Goal: Task Accomplishment & Management: Use online tool/utility

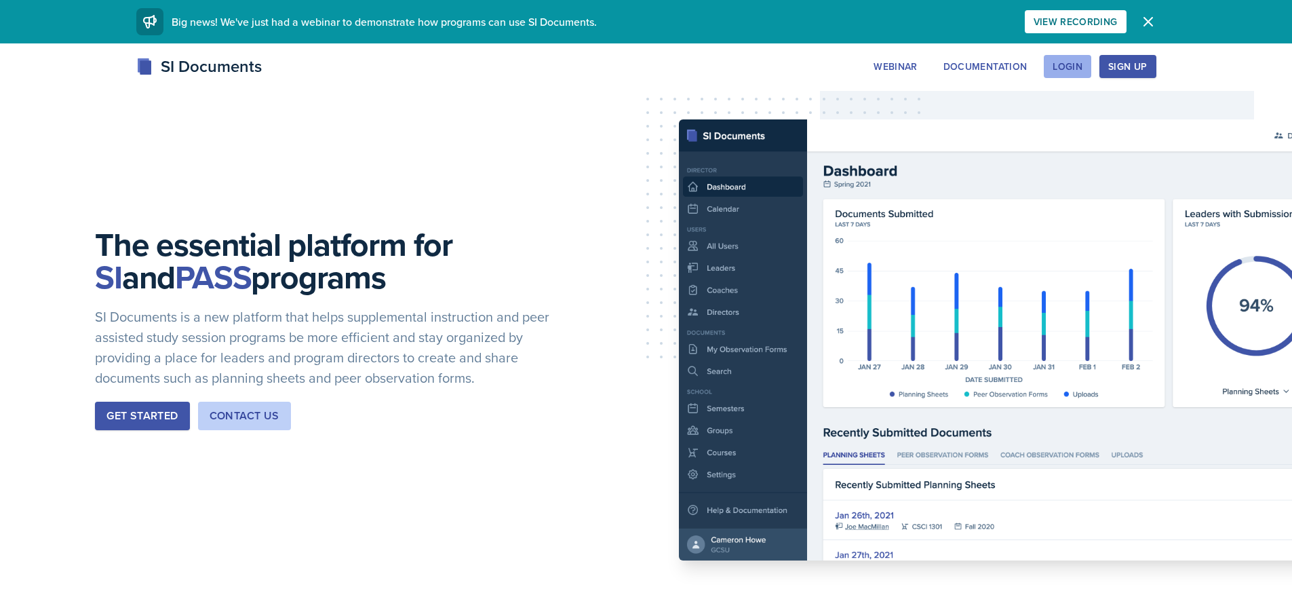
click at [1062, 72] on div "Login" at bounding box center [1067, 66] width 30 height 11
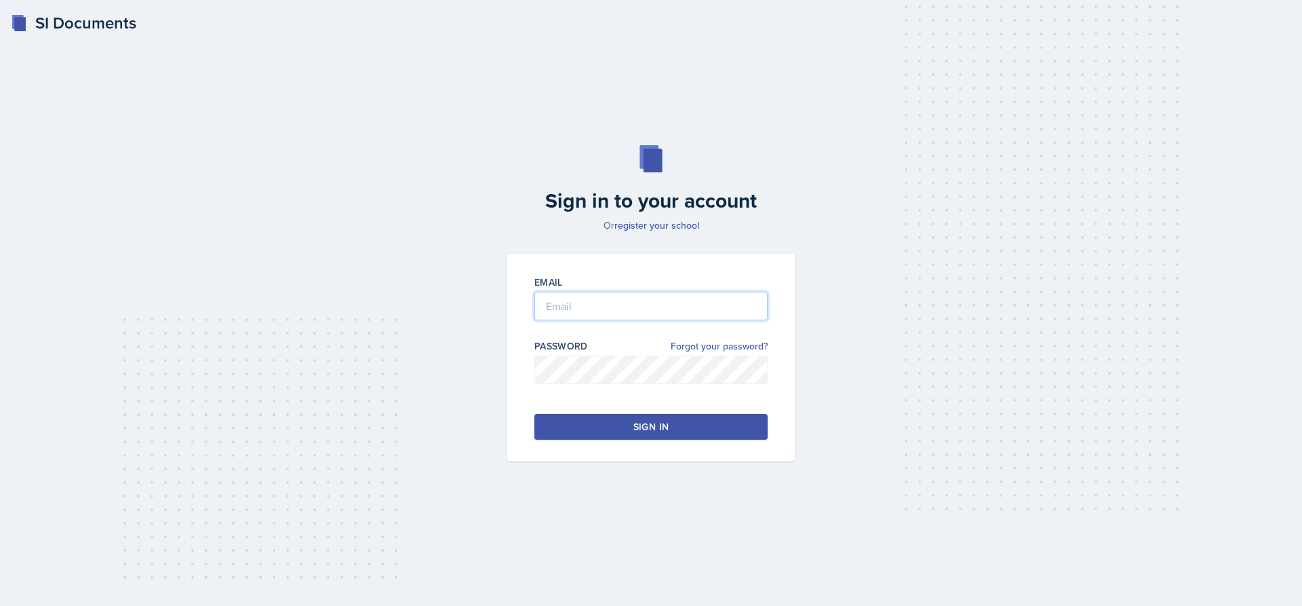
click at [632, 311] on input "email" at bounding box center [650, 306] width 233 height 28
type input "[EMAIL_ADDRESS][DOMAIN_NAME]"
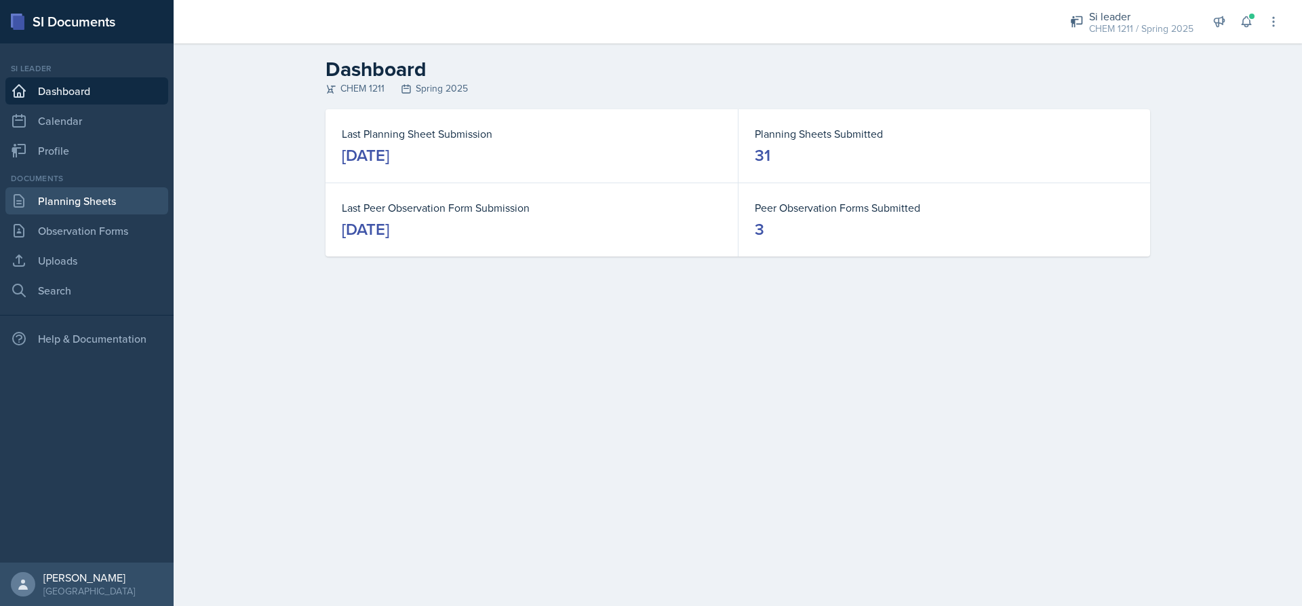
click at [97, 208] on link "Planning Sheets" at bounding box center [86, 200] width 163 height 27
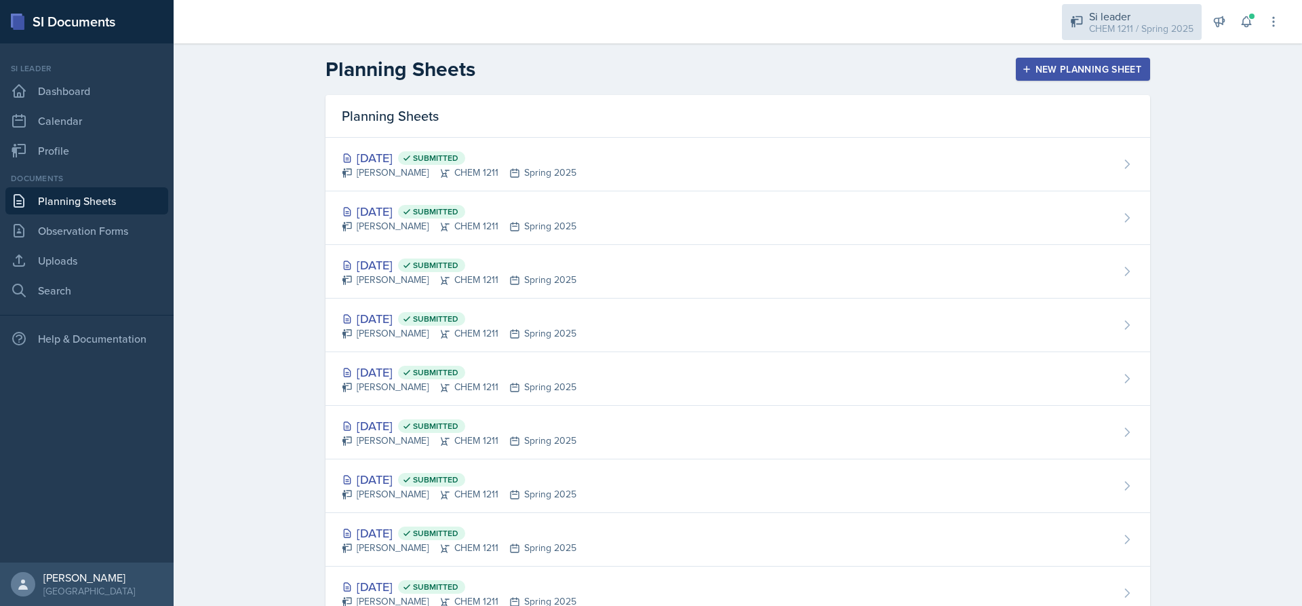
click at [1118, 16] on div "Si leader" at bounding box center [1141, 16] width 104 height 16
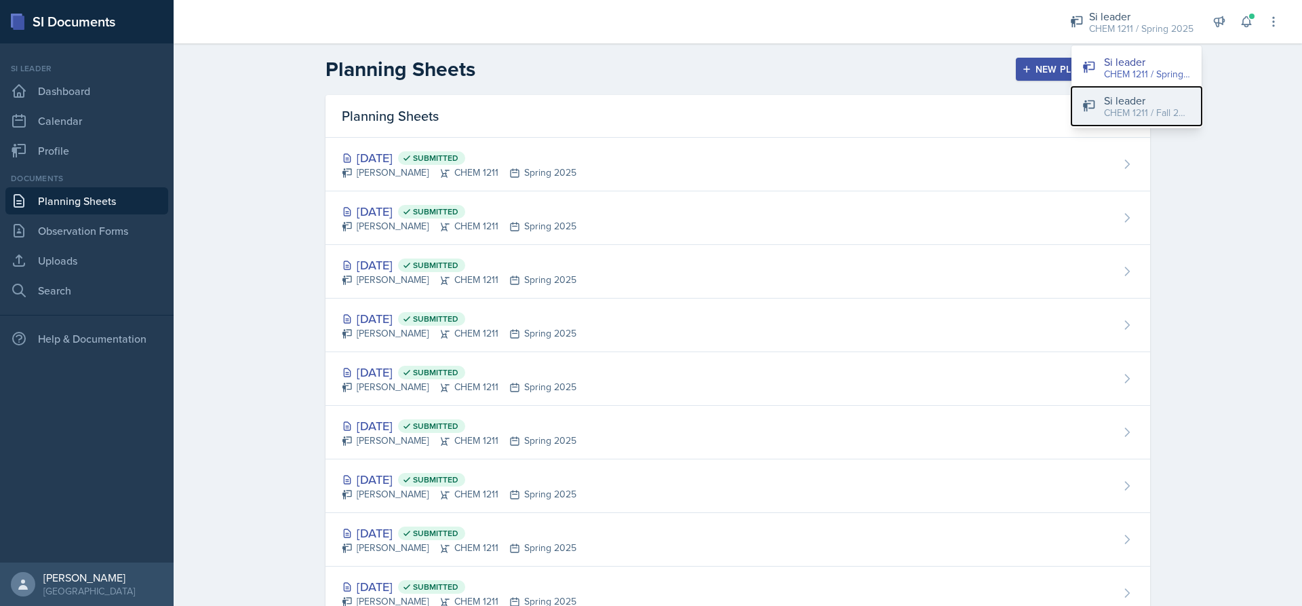
click at [1129, 106] on div "CHEM 1211 / Fall 2025" at bounding box center [1147, 113] width 87 height 14
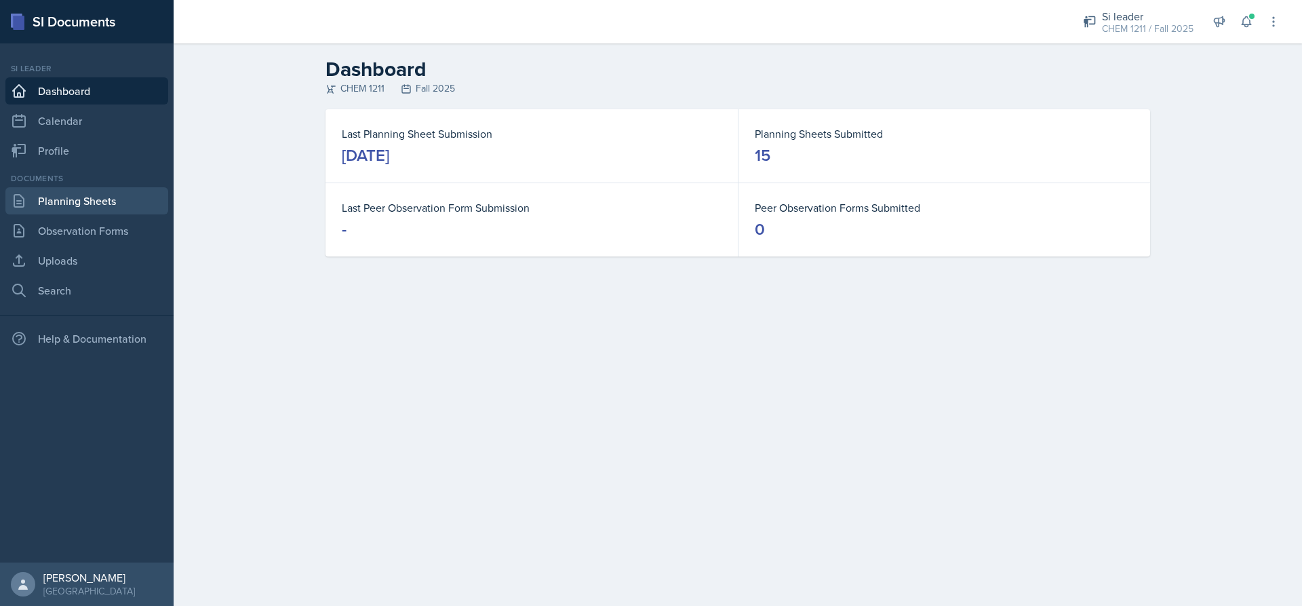
click at [53, 196] on link "Planning Sheets" at bounding box center [86, 200] width 163 height 27
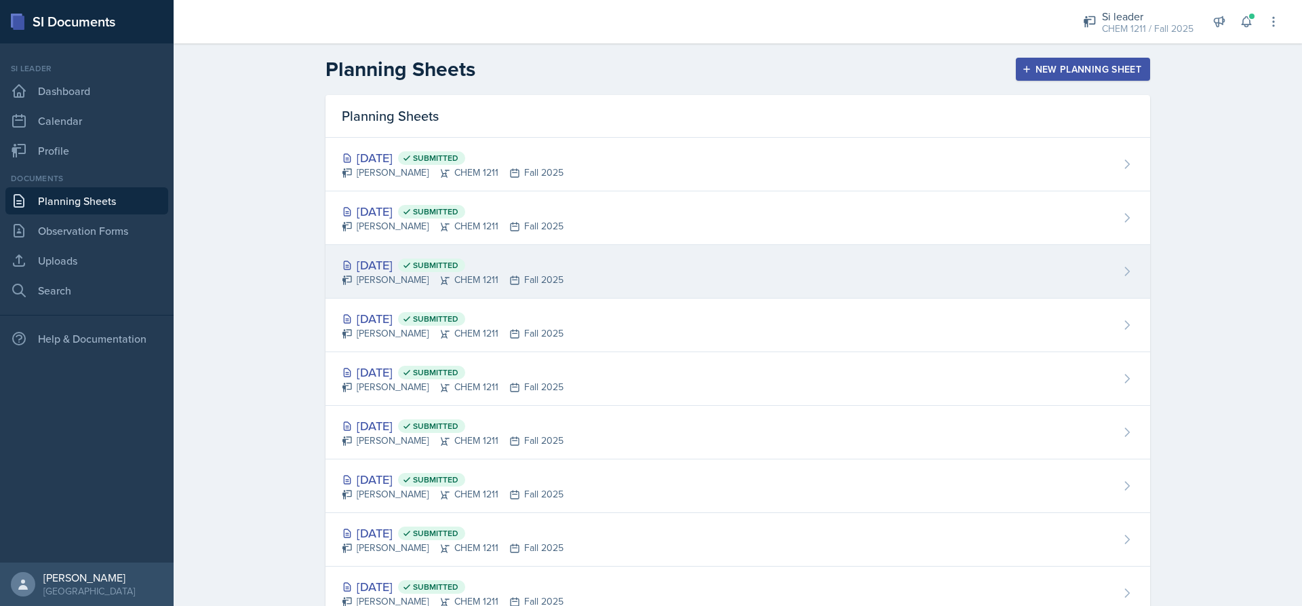
click at [536, 265] on div "[DATE] Submitted" at bounding box center [453, 265] width 222 height 18
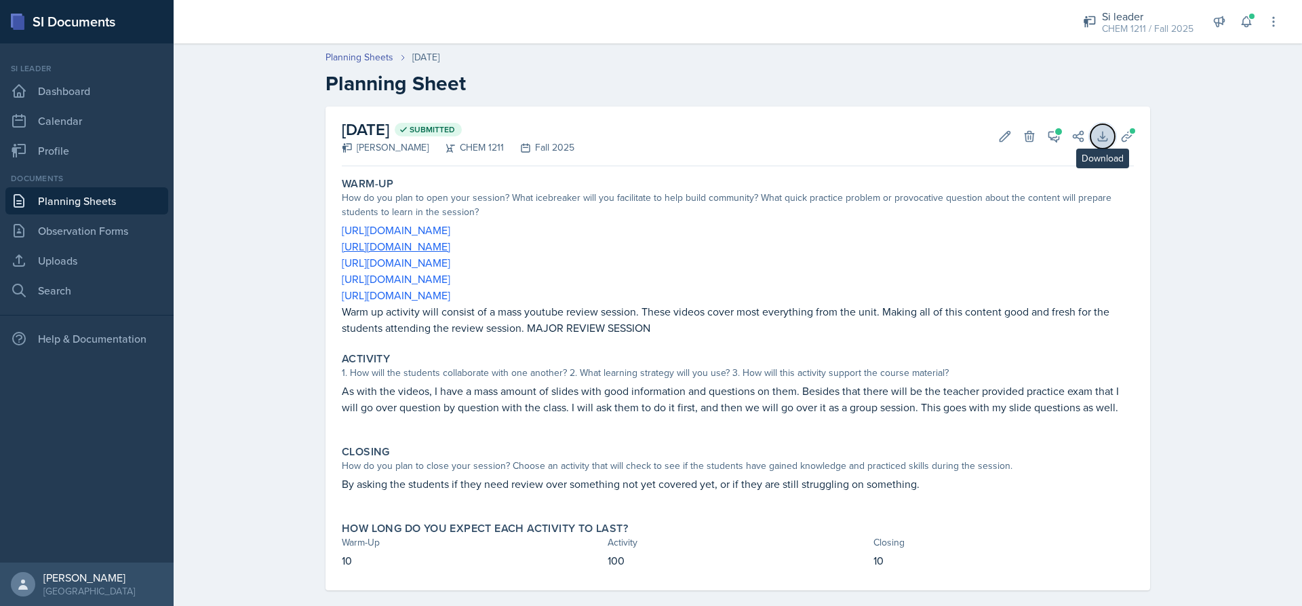
click at [1096, 137] on icon at bounding box center [1103, 137] width 14 height 14
click at [1128, 136] on icon at bounding box center [1127, 137] width 14 height 14
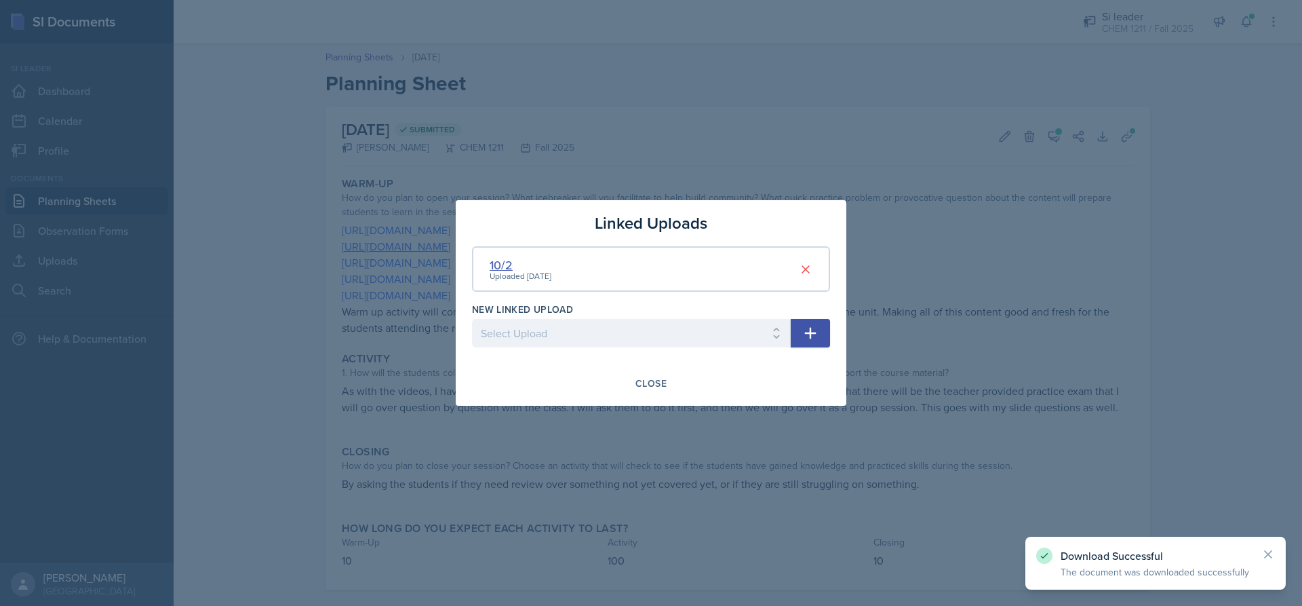
click at [498, 262] on div "10/2" at bounding box center [521, 265] width 62 height 18
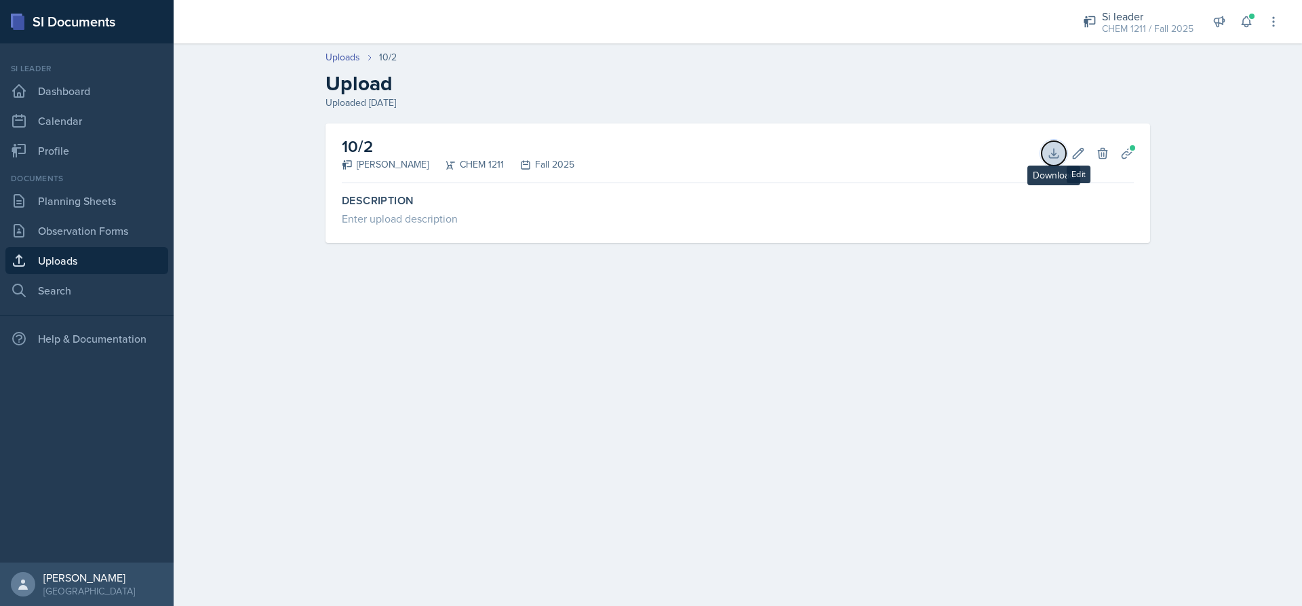
click at [1051, 155] on icon at bounding box center [1054, 153] width 14 height 14
